Goal: Task Accomplishment & Management: Manage account settings

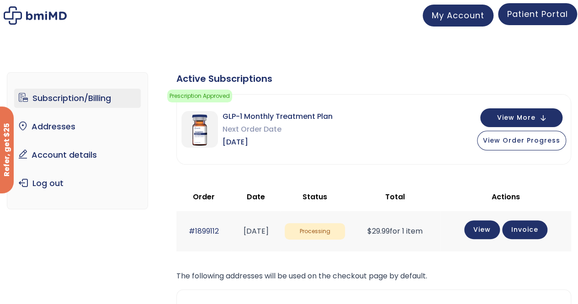
click at [524, 11] on span "Patient Portal" at bounding box center [538, 13] width 61 height 11
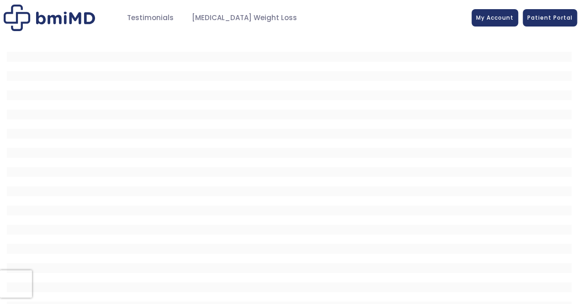
scroll to position [13, 0]
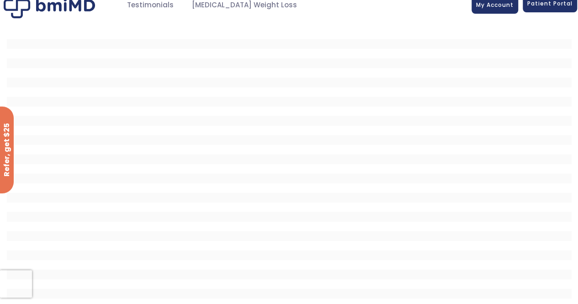
click at [547, 7] on span "Patient Portal" at bounding box center [550, 4] width 45 height 8
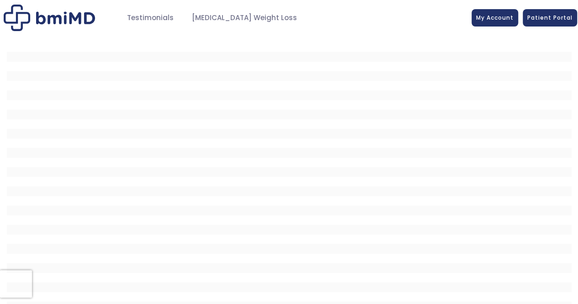
scroll to position [13, 0]
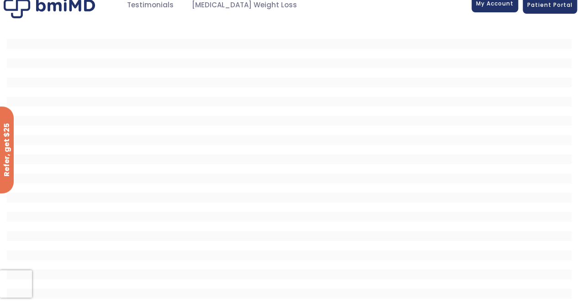
click at [501, 9] on link "My Account" at bounding box center [495, 3] width 47 height 17
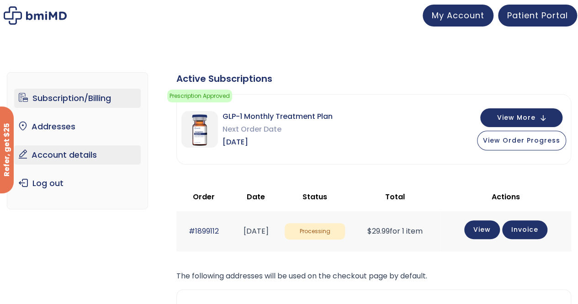
click at [83, 158] on link "Account details" at bounding box center [77, 154] width 127 height 19
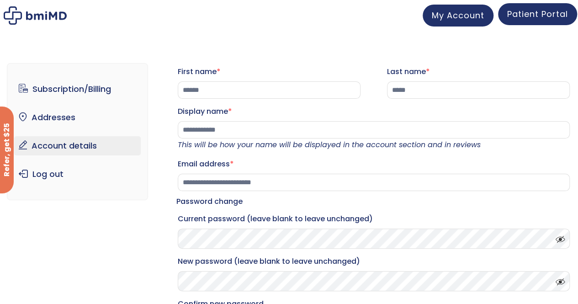
click at [538, 17] on span "Patient Portal" at bounding box center [538, 13] width 61 height 11
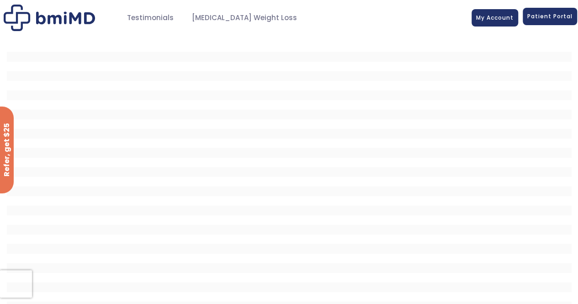
click at [547, 15] on span "Patient Portal" at bounding box center [550, 16] width 45 height 8
click at [489, 17] on span "My Account" at bounding box center [495, 16] width 37 height 8
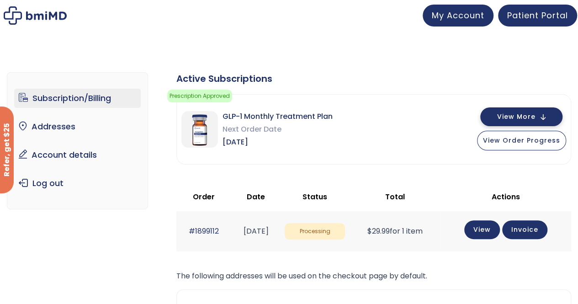
click at [515, 120] on span "View More" at bounding box center [517, 117] width 38 height 6
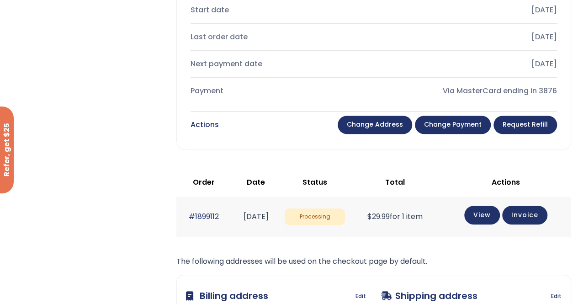
scroll to position [338, 0]
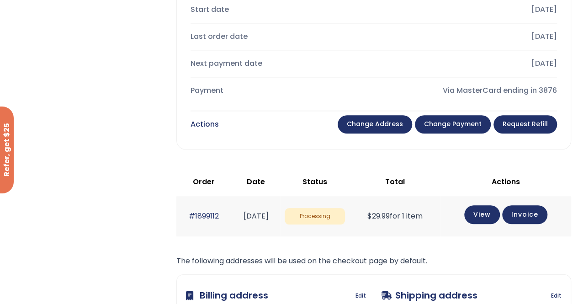
click at [466, 125] on link "Change payment" at bounding box center [453, 124] width 76 height 18
